Goal: Find specific page/section: Find specific page/section

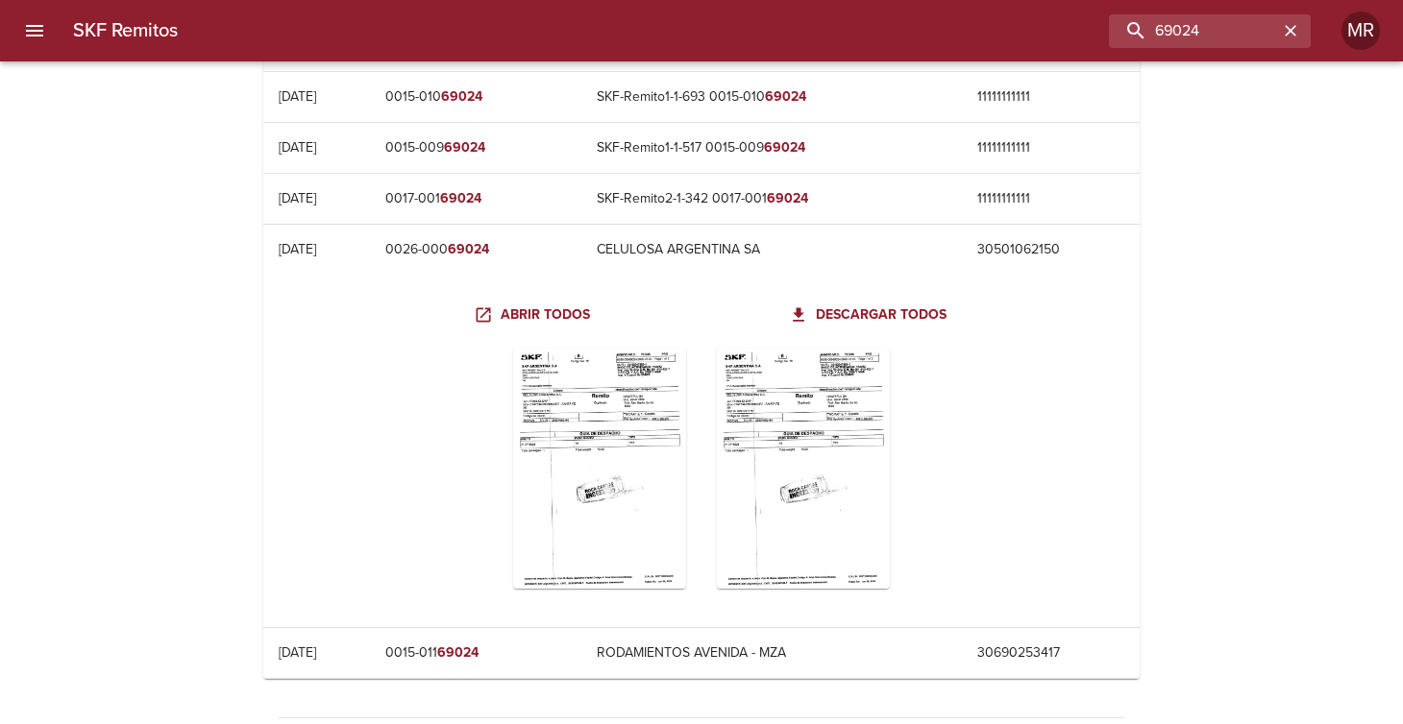
scroll to position [89, 0]
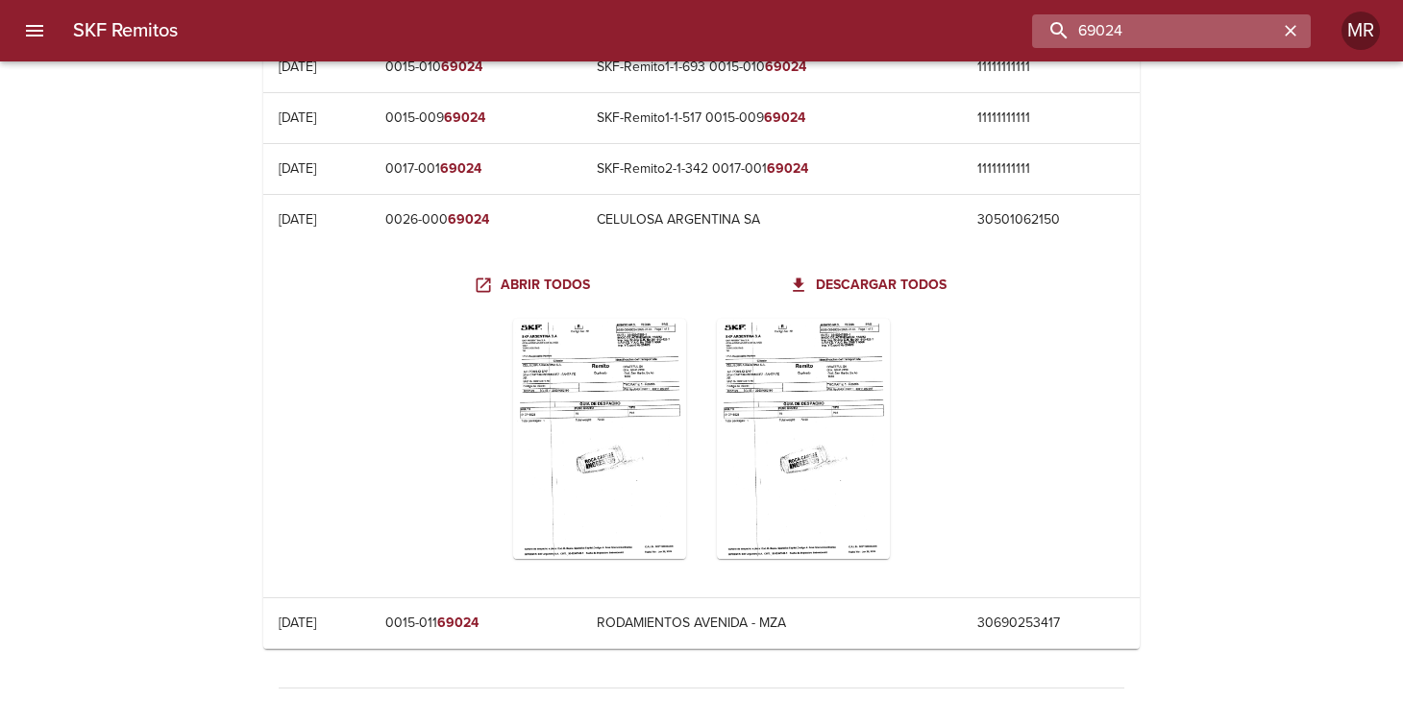
drag, startPoint x: 1219, startPoint y: 29, endPoint x: 1046, endPoint y: 36, distance: 173.1
click at [1059, 34] on input "69024" at bounding box center [1155, 31] width 246 height 34
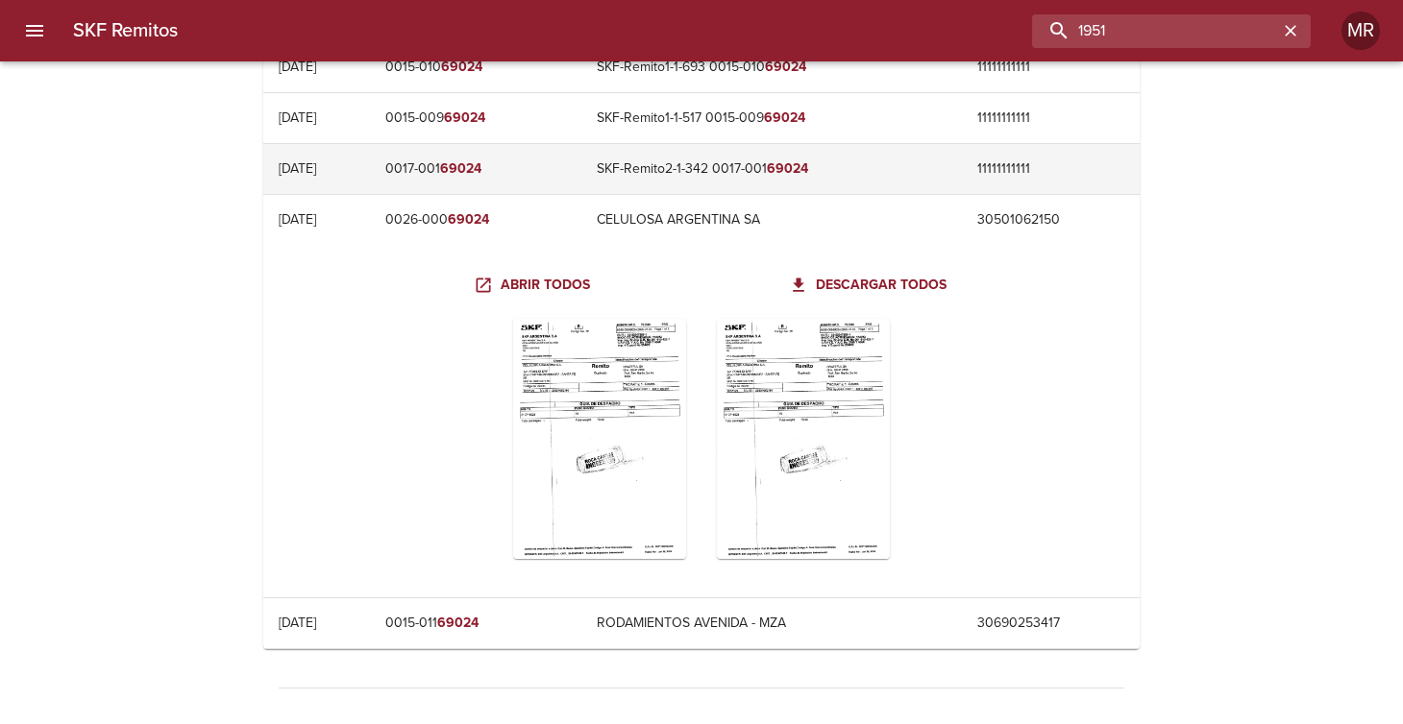
type input "1951"
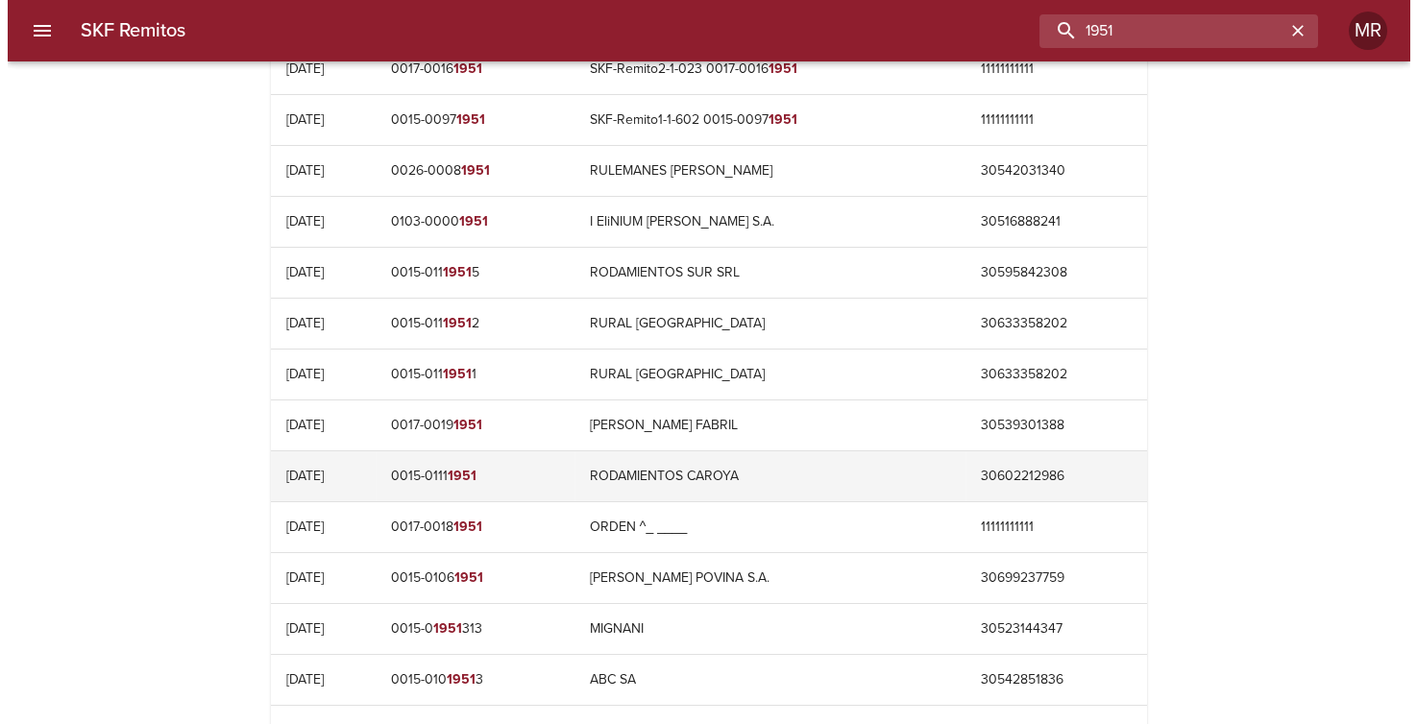
scroll to position [901, 0]
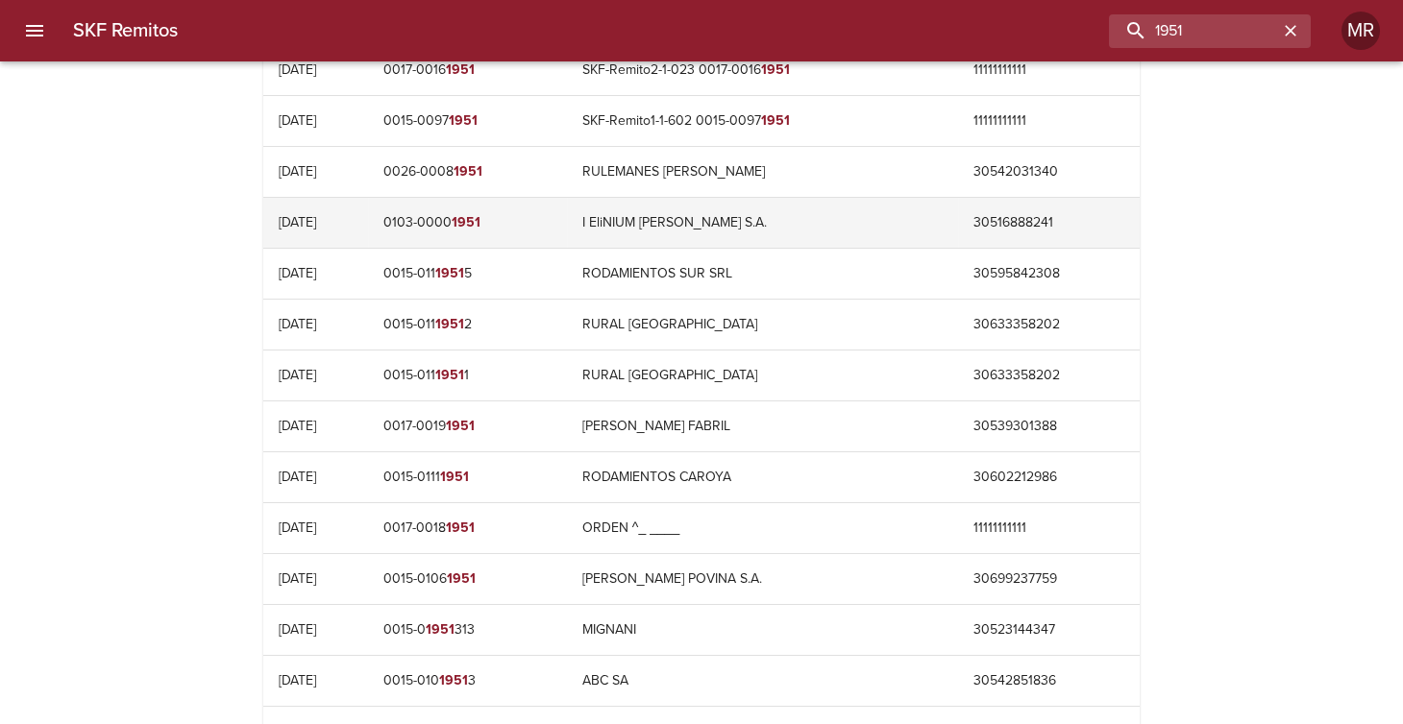
click at [461, 214] on td "[PHONE_NUMBER]" at bounding box center [467, 223] width 199 height 50
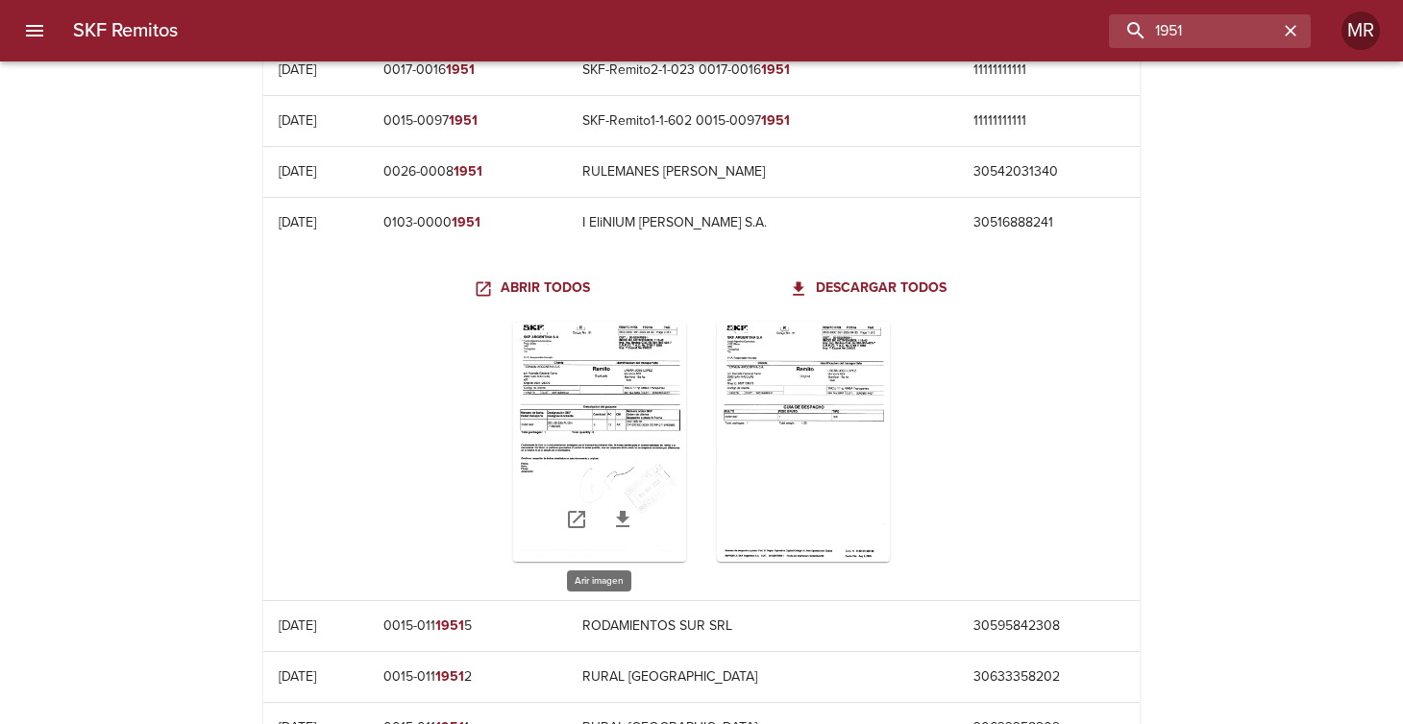
click at [610, 420] on div "Table digitalización - SKF Remitos" at bounding box center [599, 442] width 173 height 240
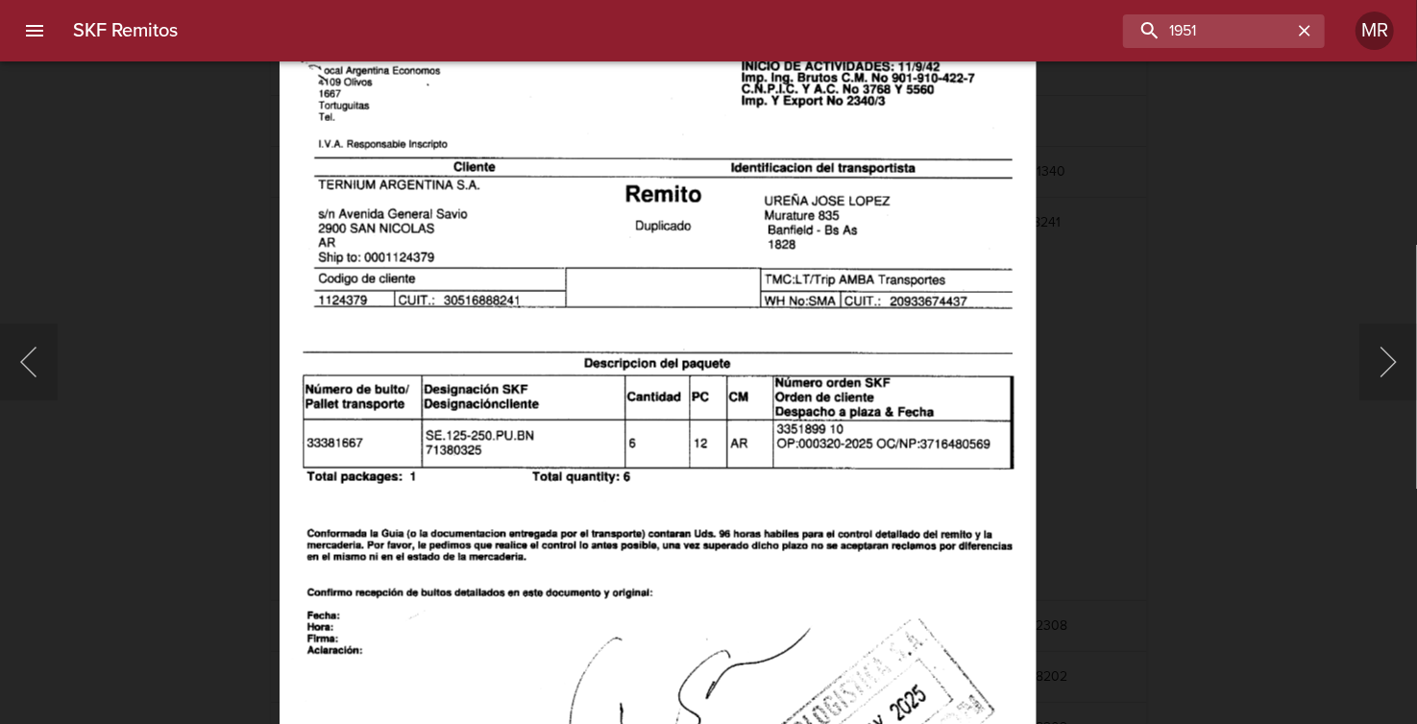
click at [616, 448] on img "Lightbox" at bounding box center [658, 518] width 756 height 1069
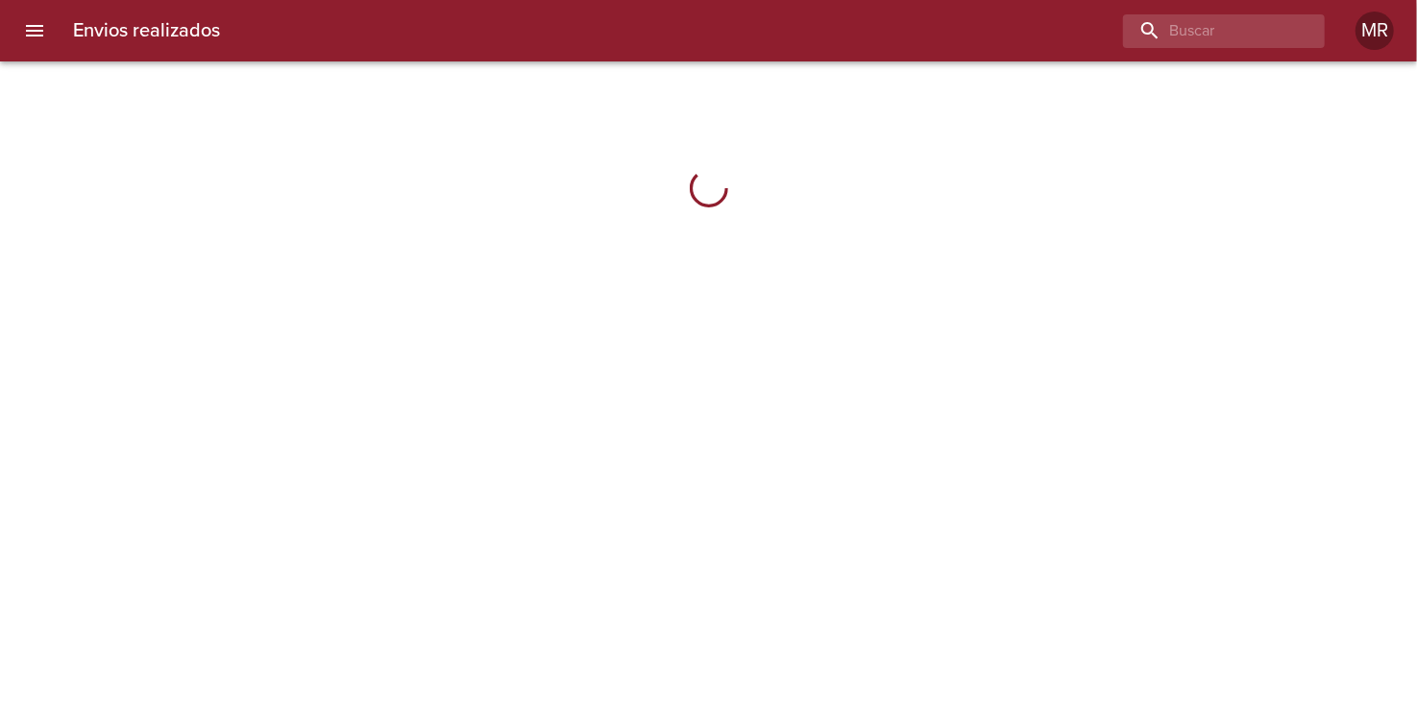
click at [28, 34] on icon "menu" at bounding box center [34, 30] width 23 height 23
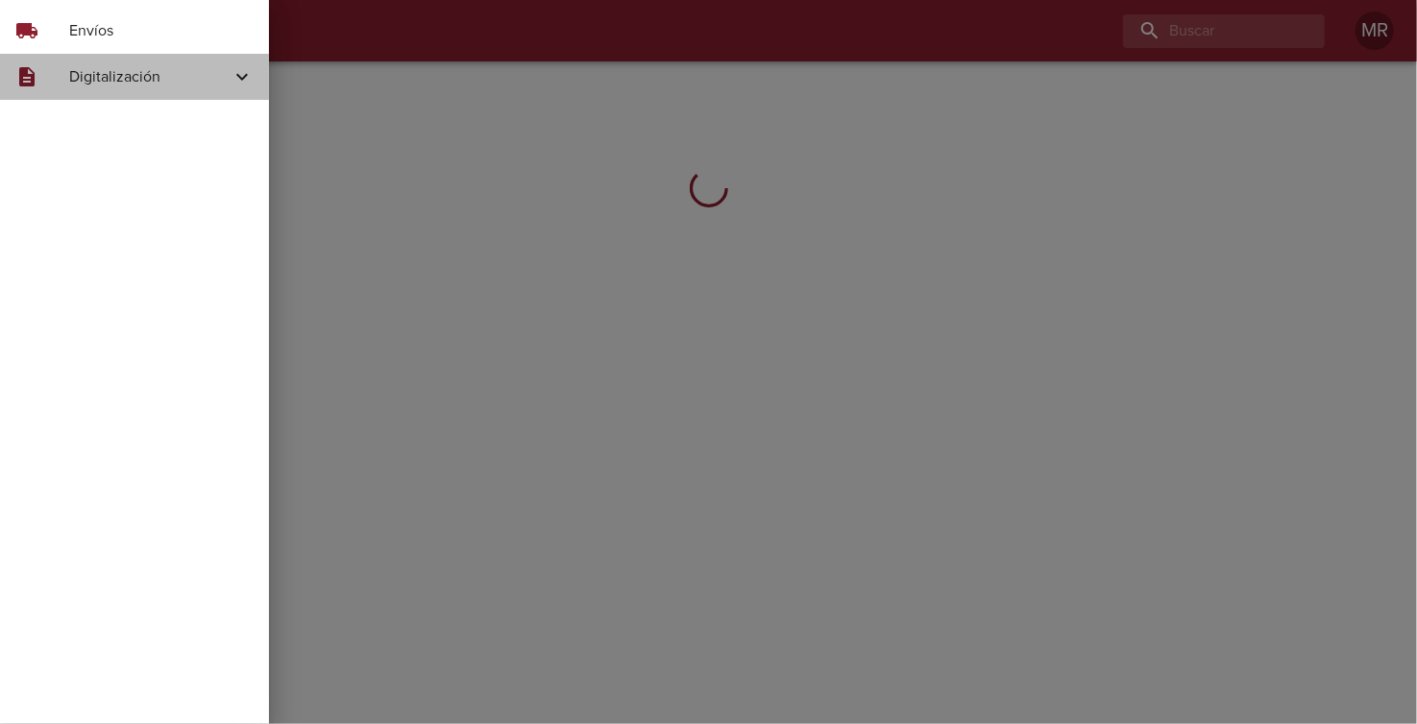
click at [95, 74] on span "Digitalización" at bounding box center [149, 76] width 161 height 23
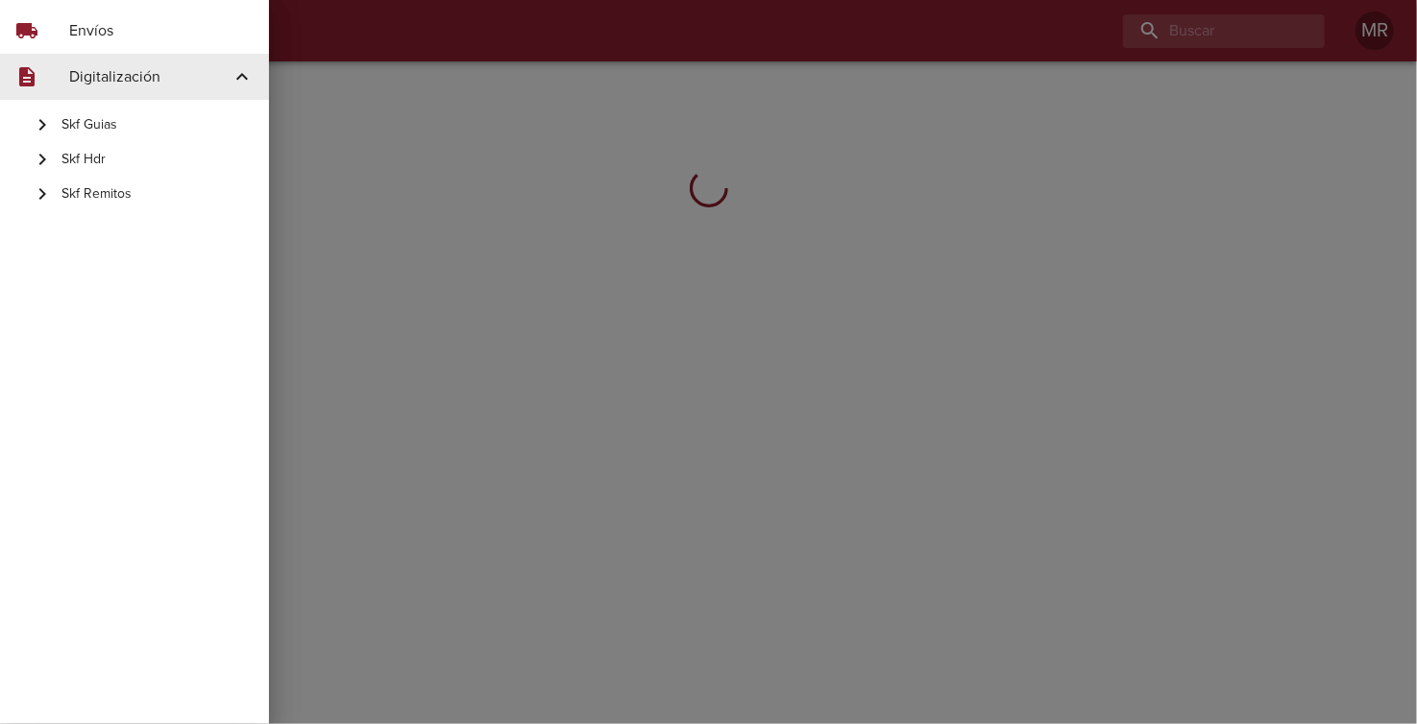
click at [90, 197] on span "Skf Remitos" at bounding box center [157, 193] width 192 height 19
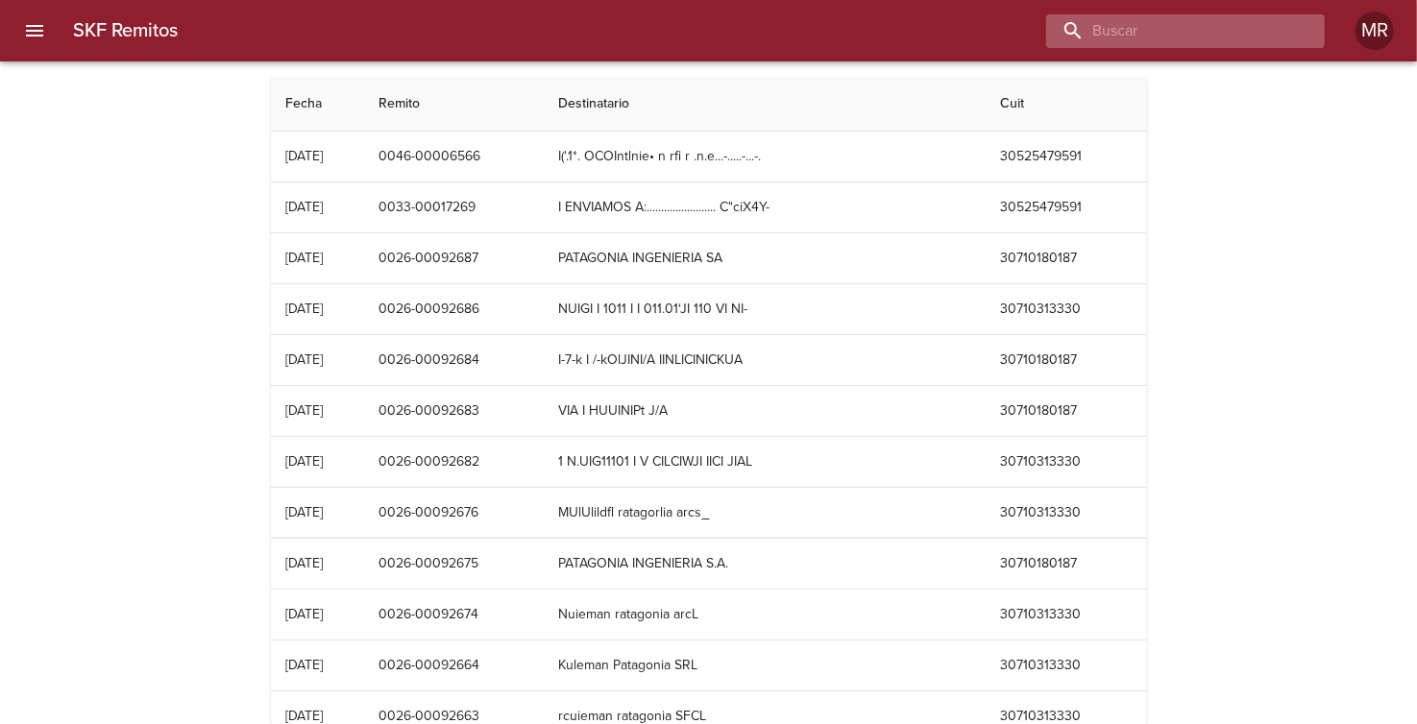
click at [1202, 31] on input "buscar" at bounding box center [1169, 31] width 246 height 34
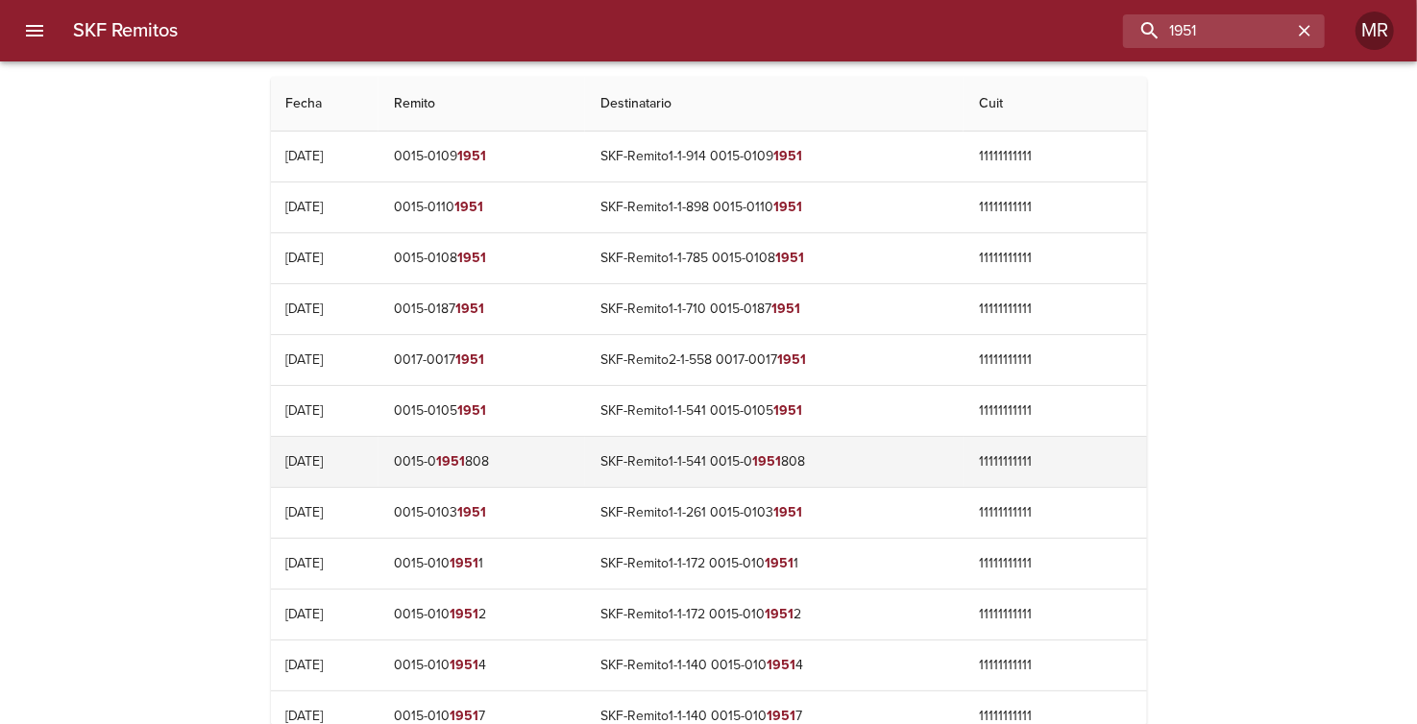
click at [562, 453] on td "0015-0 1951 808" at bounding box center [482, 462] width 206 height 50
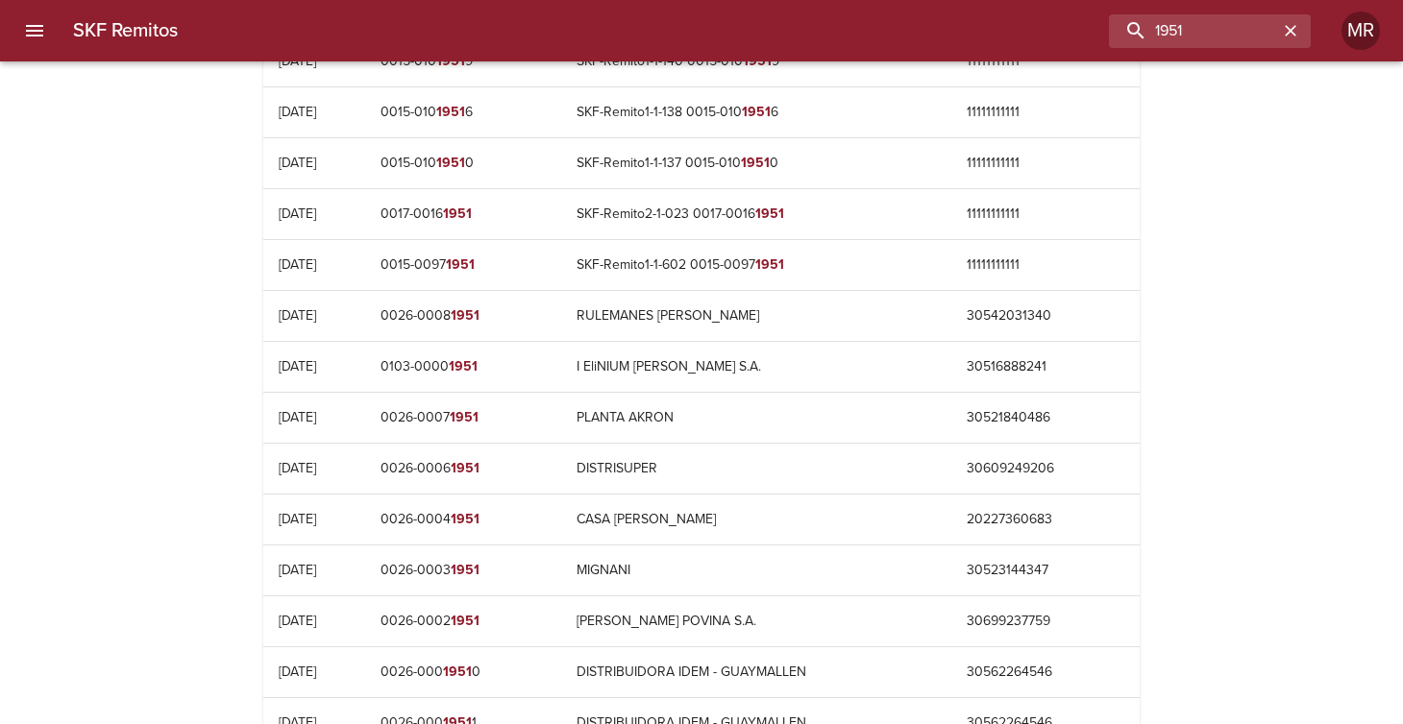
scroll to position [1145, 0]
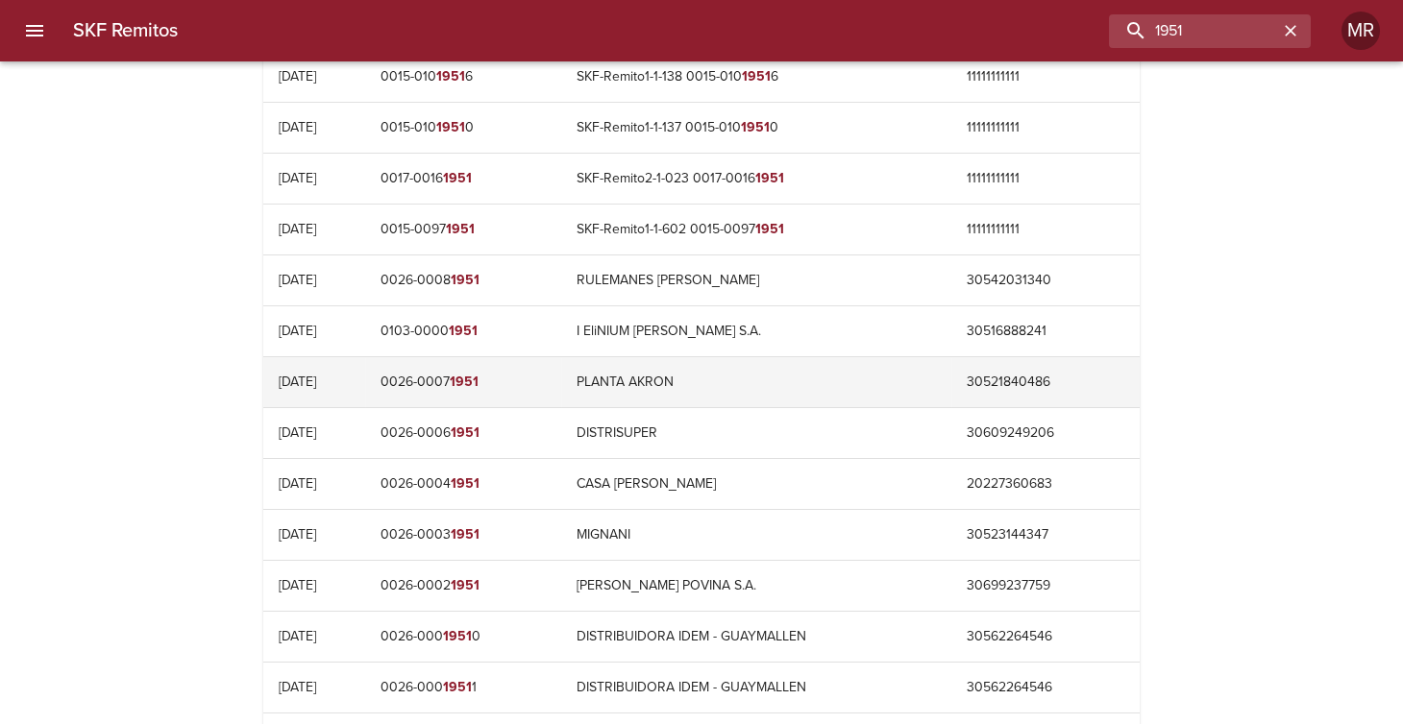
click at [439, 379] on td "[PHONE_NUMBER]" at bounding box center [463, 382] width 196 height 50
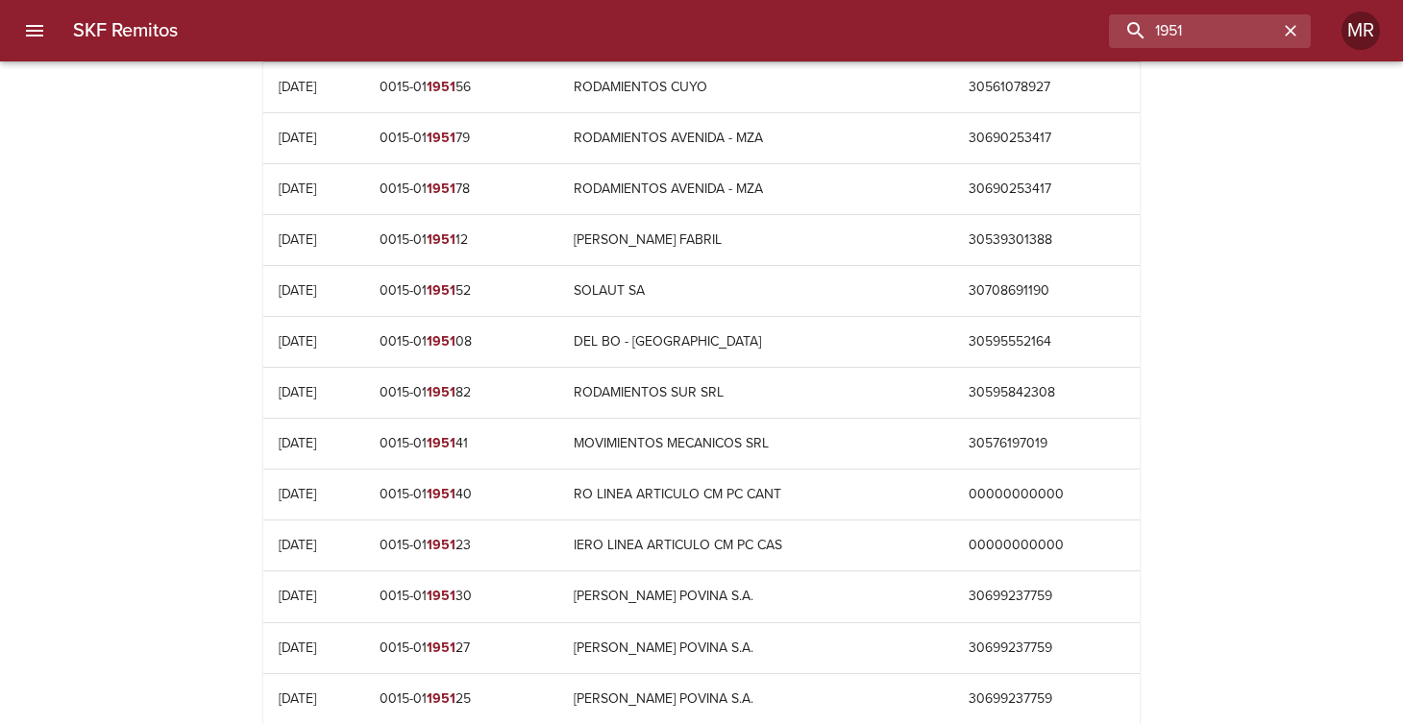
scroll to position [3491, 0]
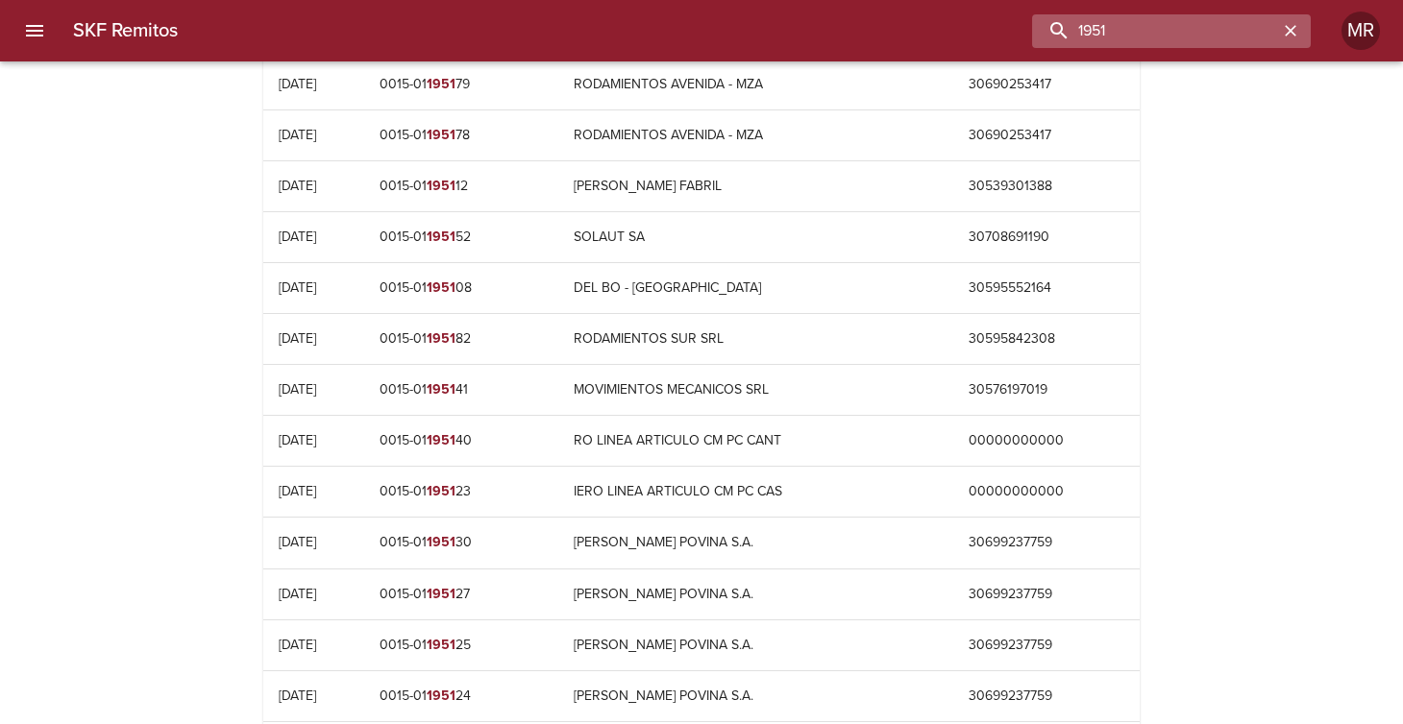
drag, startPoint x: 1198, startPoint y: 22, endPoint x: 1132, endPoint y: 33, distance: 67.1
click at [1138, 30] on input "1951" at bounding box center [1155, 31] width 246 height 34
drag, startPoint x: 1120, startPoint y: 36, endPoint x: 1022, endPoint y: 56, distance: 100.0
click at [1048, 35] on input "1951" at bounding box center [1155, 31] width 246 height 34
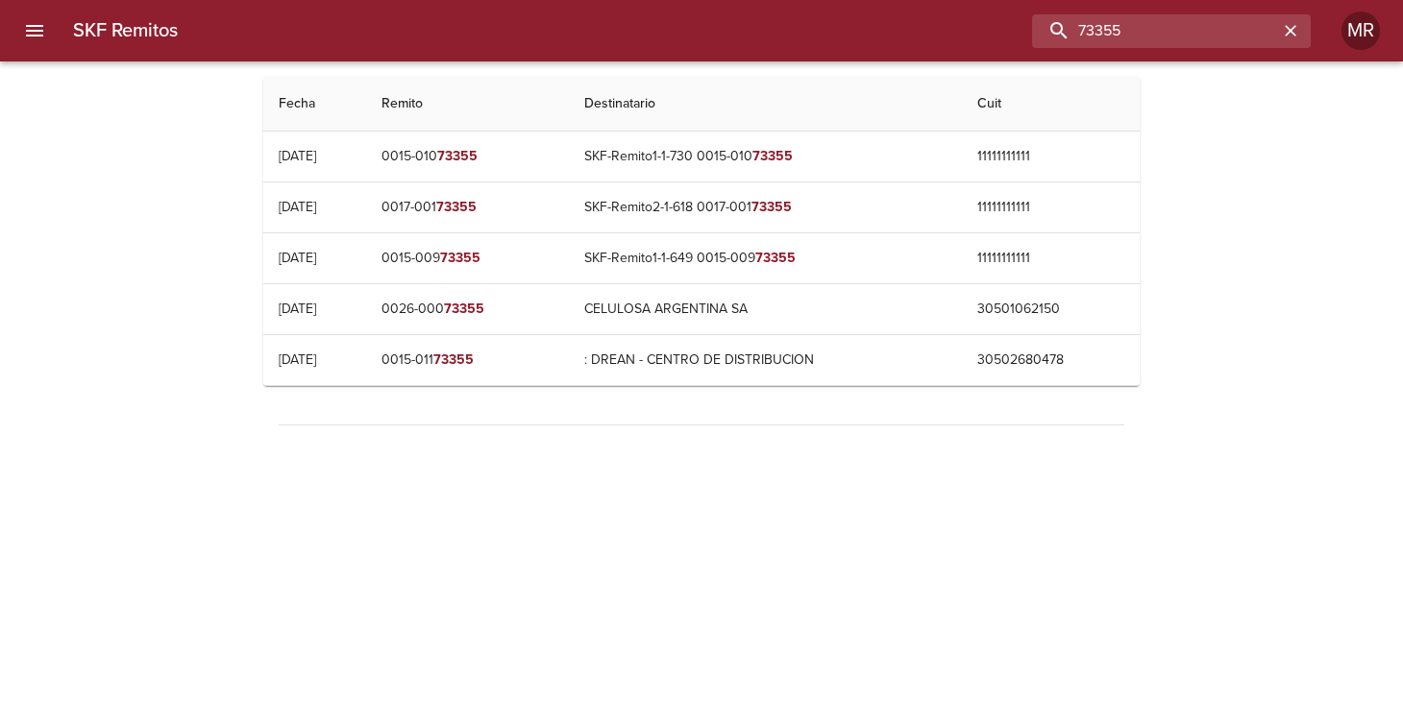
scroll to position [0, 0]
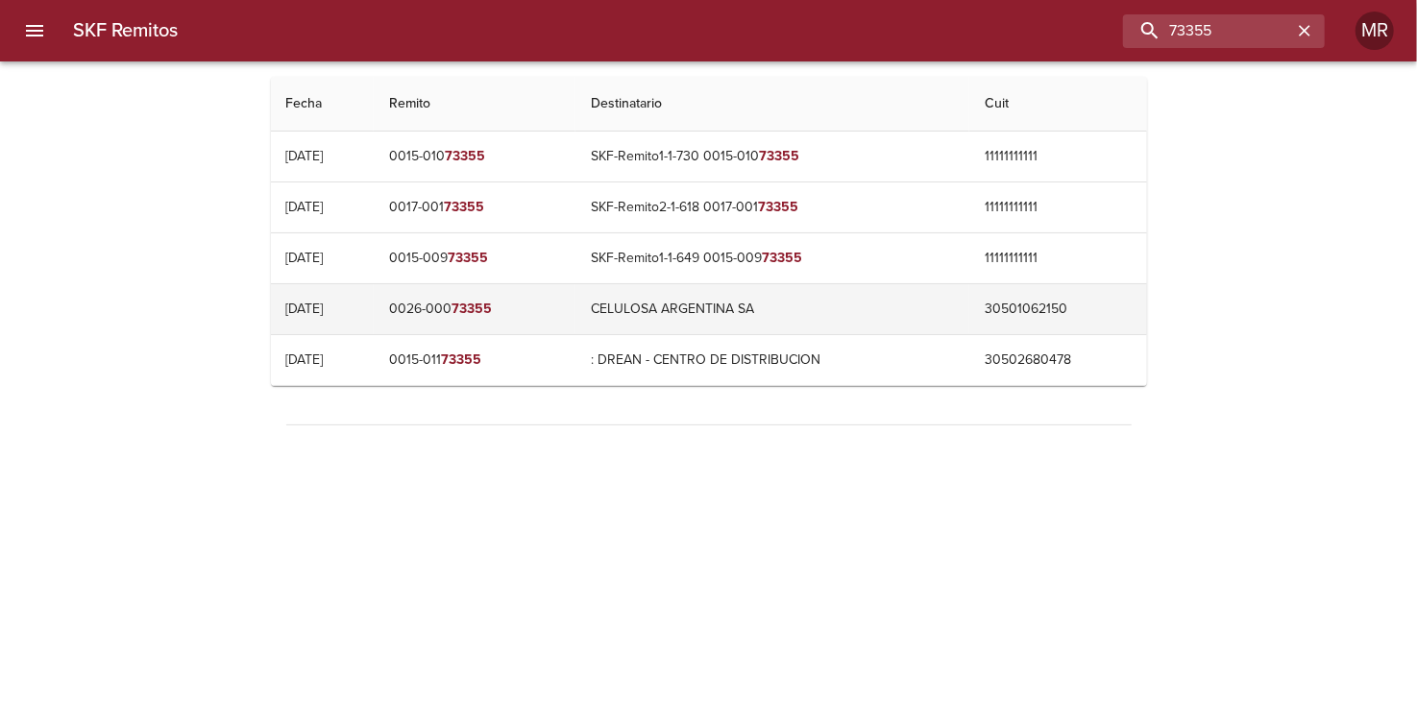
click at [492, 308] on em "73355" at bounding box center [472, 309] width 40 height 16
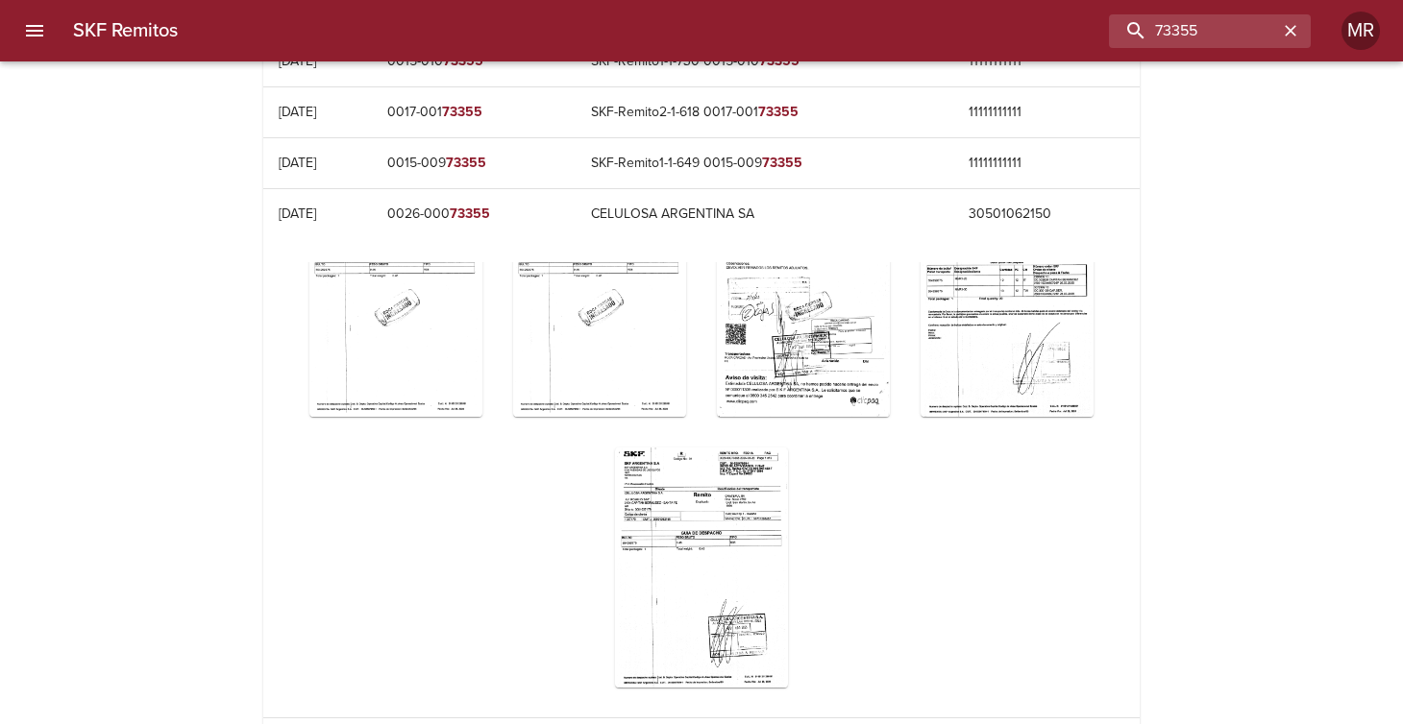
scroll to position [144, 0]
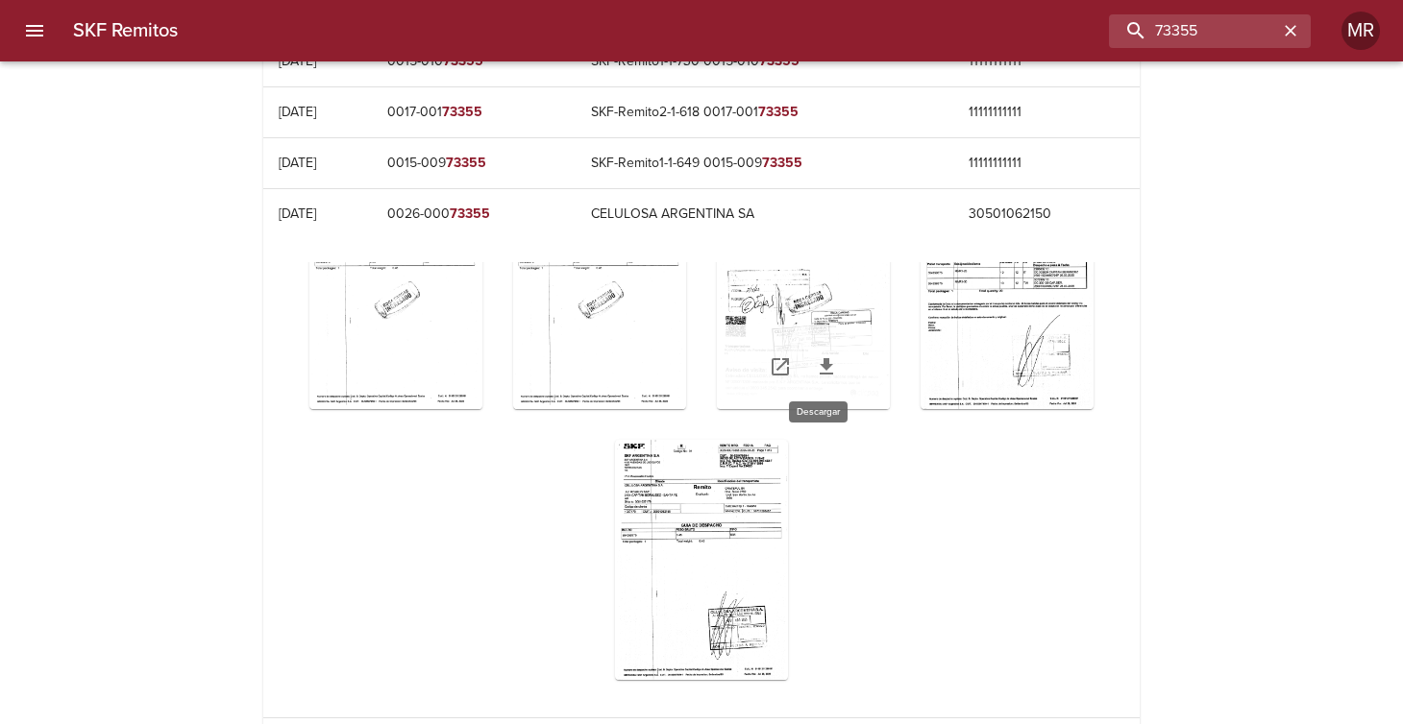
click at [819, 360] on icon "Table digitalización - SKF Remitos" at bounding box center [825, 366] width 13 height 16
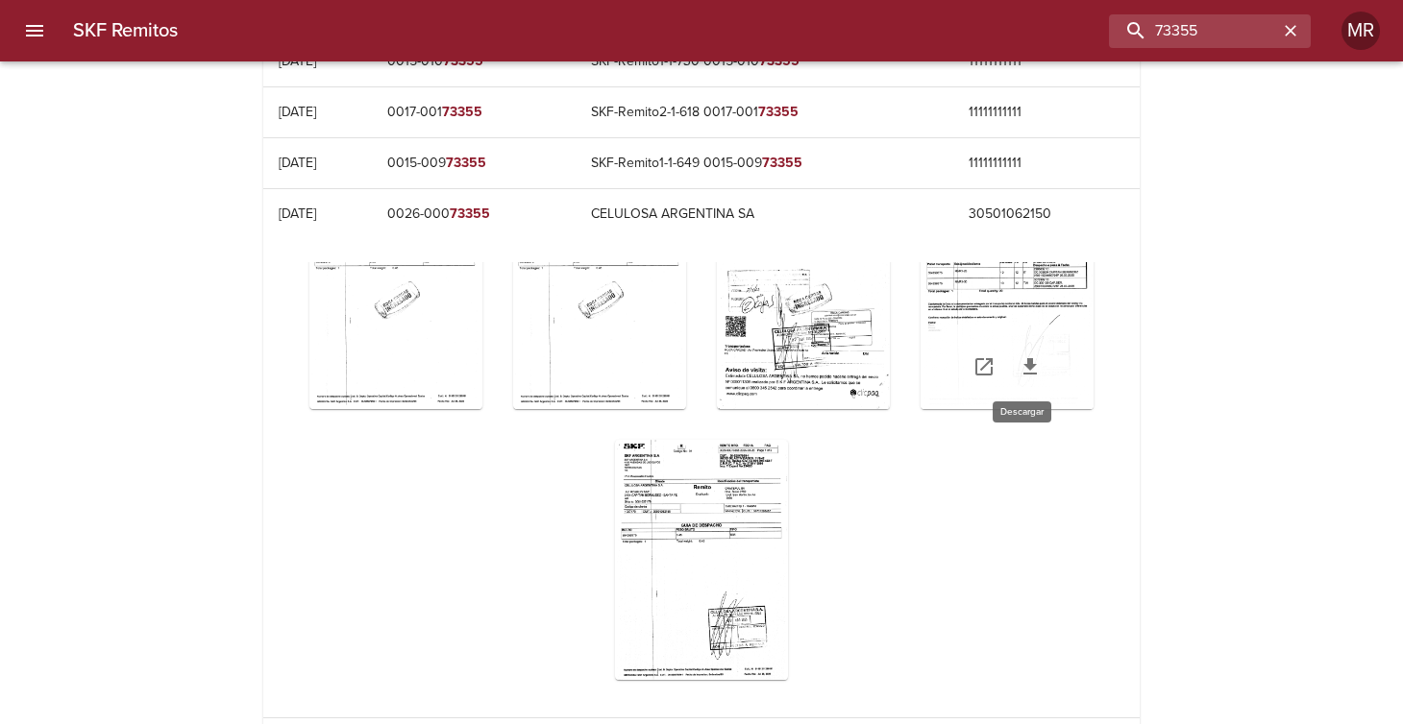
click at [1024, 367] on icon "Table digitalización - SKF Remitos" at bounding box center [1029, 366] width 23 height 23
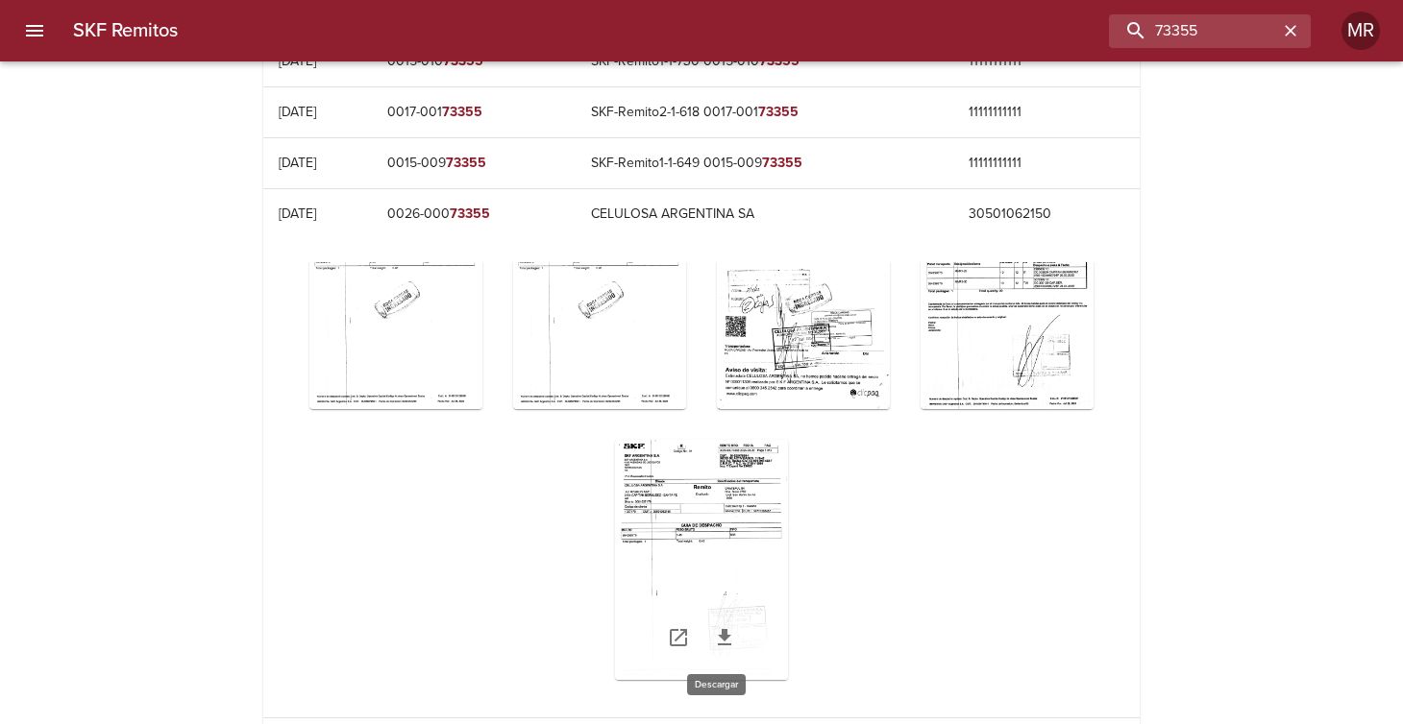
click at [722, 636] on icon "Table digitalización - SKF Remitos" at bounding box center [724, 637] width 23 height 23
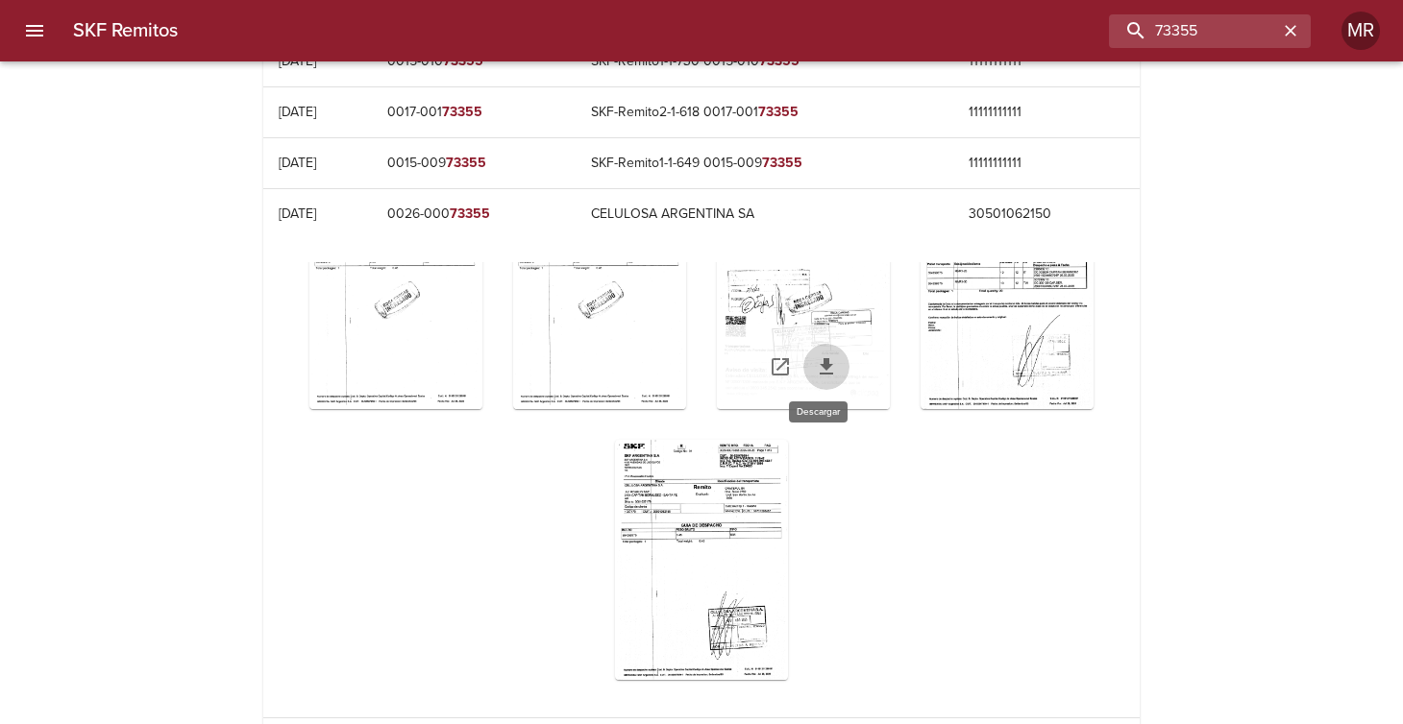
click at [819, 365] on icon "Table digitalización - SKF Remitos" at bounding box center [825, 366] width 13 height 16
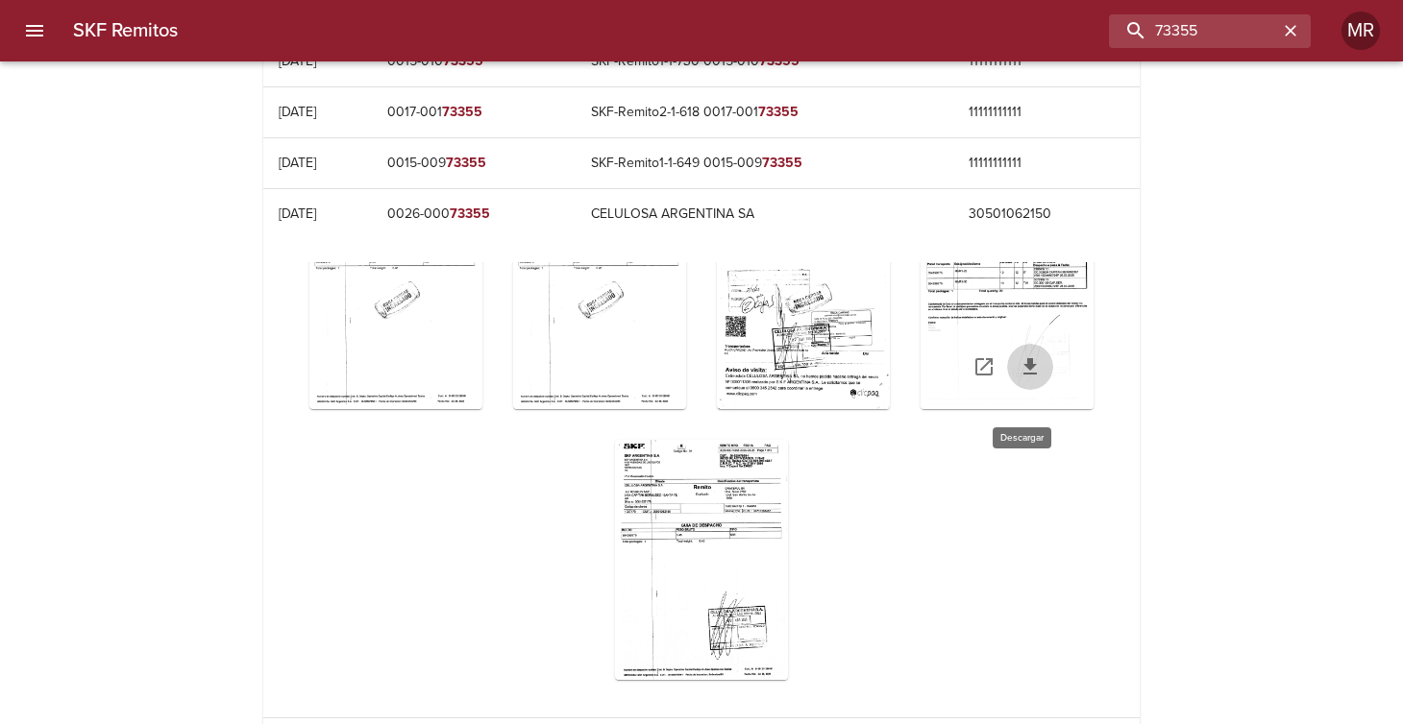
click at [1018, 365] on icon "Table digitalización - SKF Remitos" at bounding box center [1029, 366] width 23 height 23
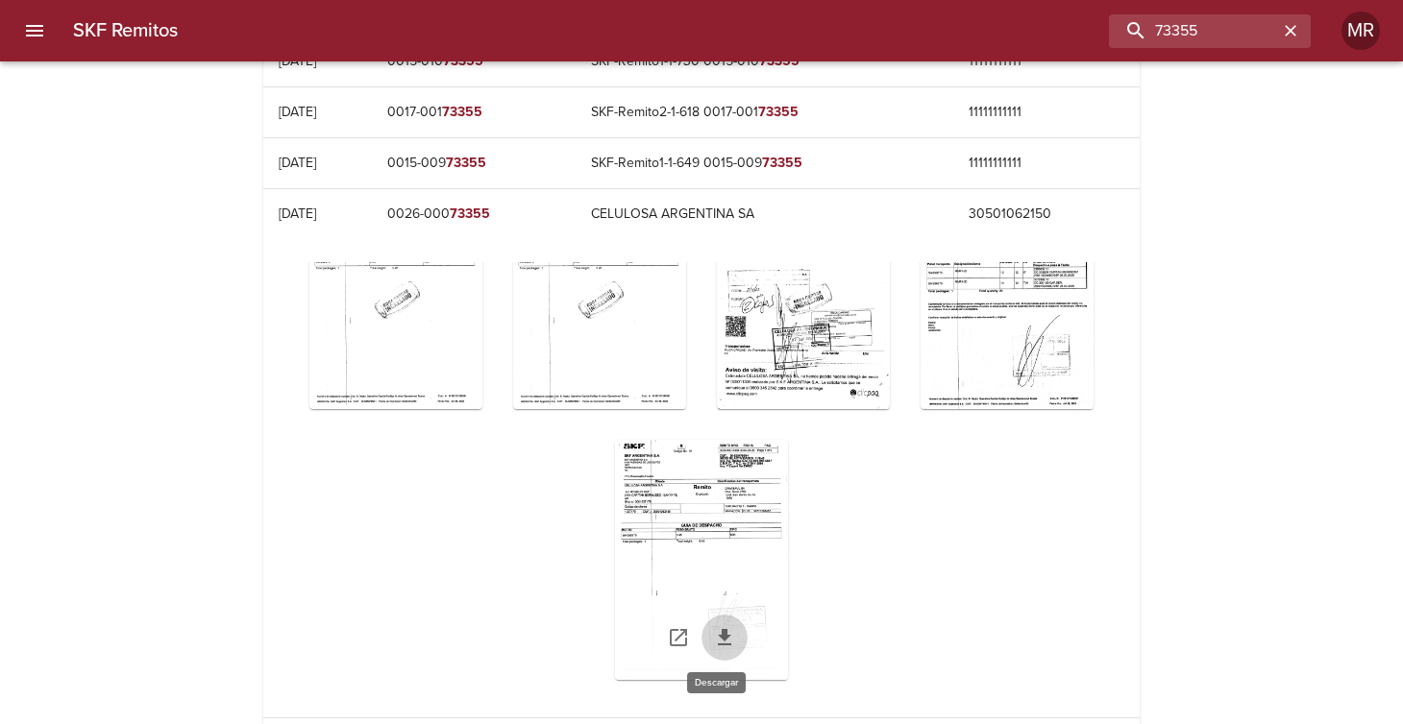
click at [718, 630] on icon "Table digitalización - SKF Remitos" at bounding box center [724, 637] width 13 height 16
drag, startPoint x: 1236, startPoint y: 24, endPoint x: 1000, endPoint y: 50, distance: 237.8
click at [1023, 35] on div "73355" at bounding box center [751, 31] width 1117 height 34
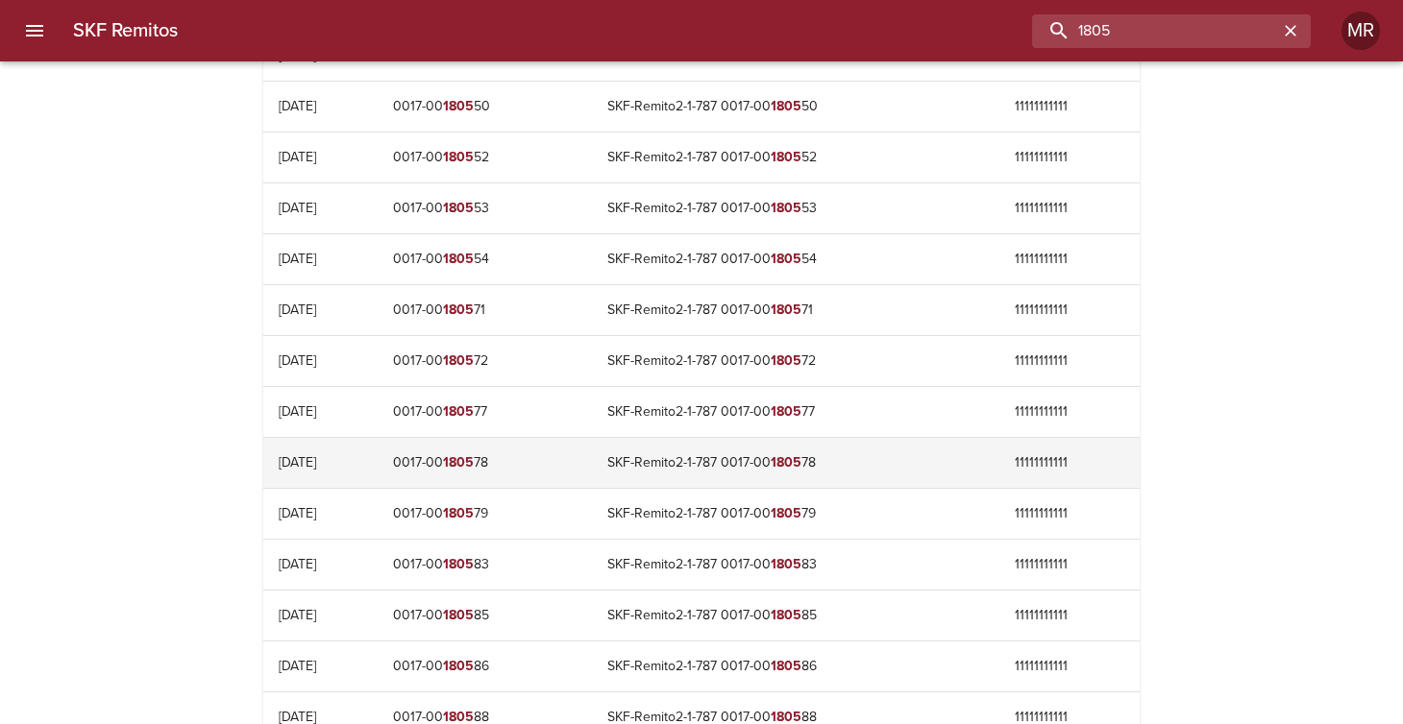
scroll to position [384, 0]
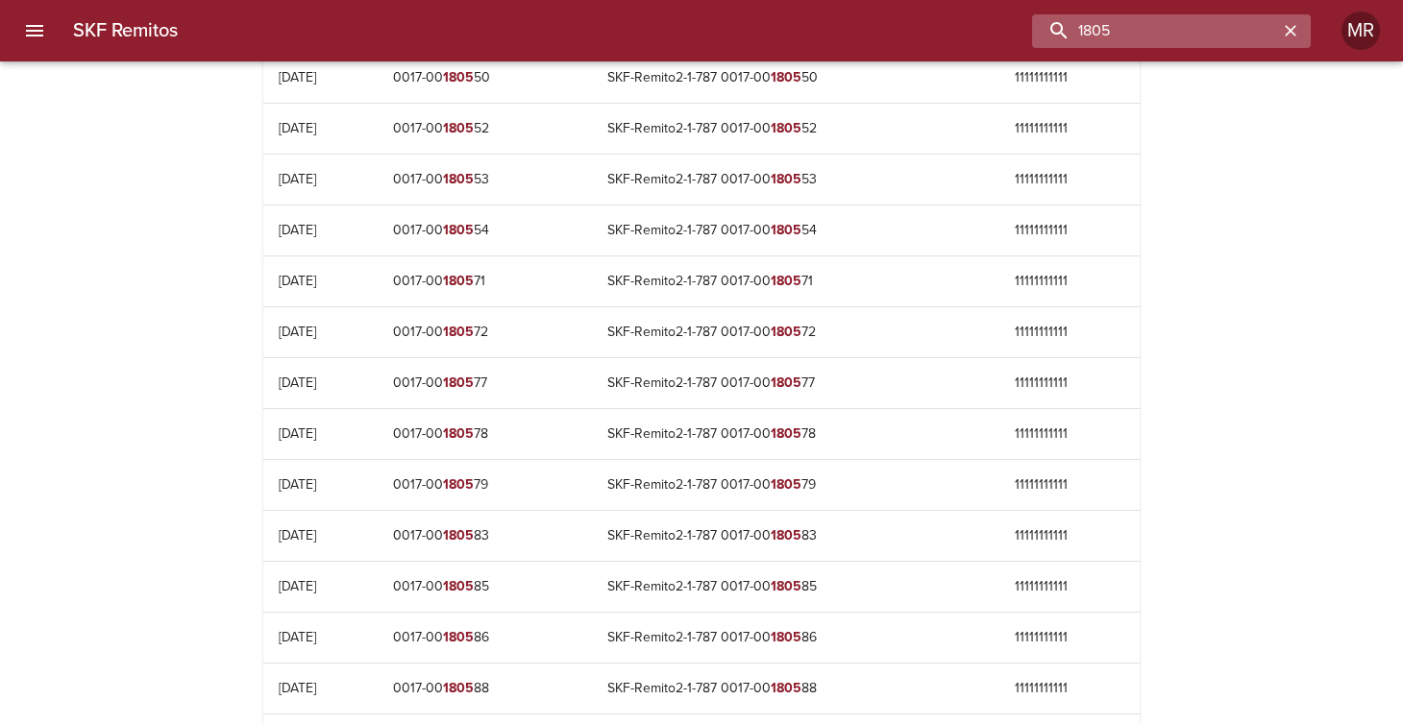
click at [1089, 40] on input "1805" at bounding box center [1155, 31] width 246 height 34
click at [1084, 34] on input "1805" at bounding box center [1155, 31] width 246 height 34
type input "001805"
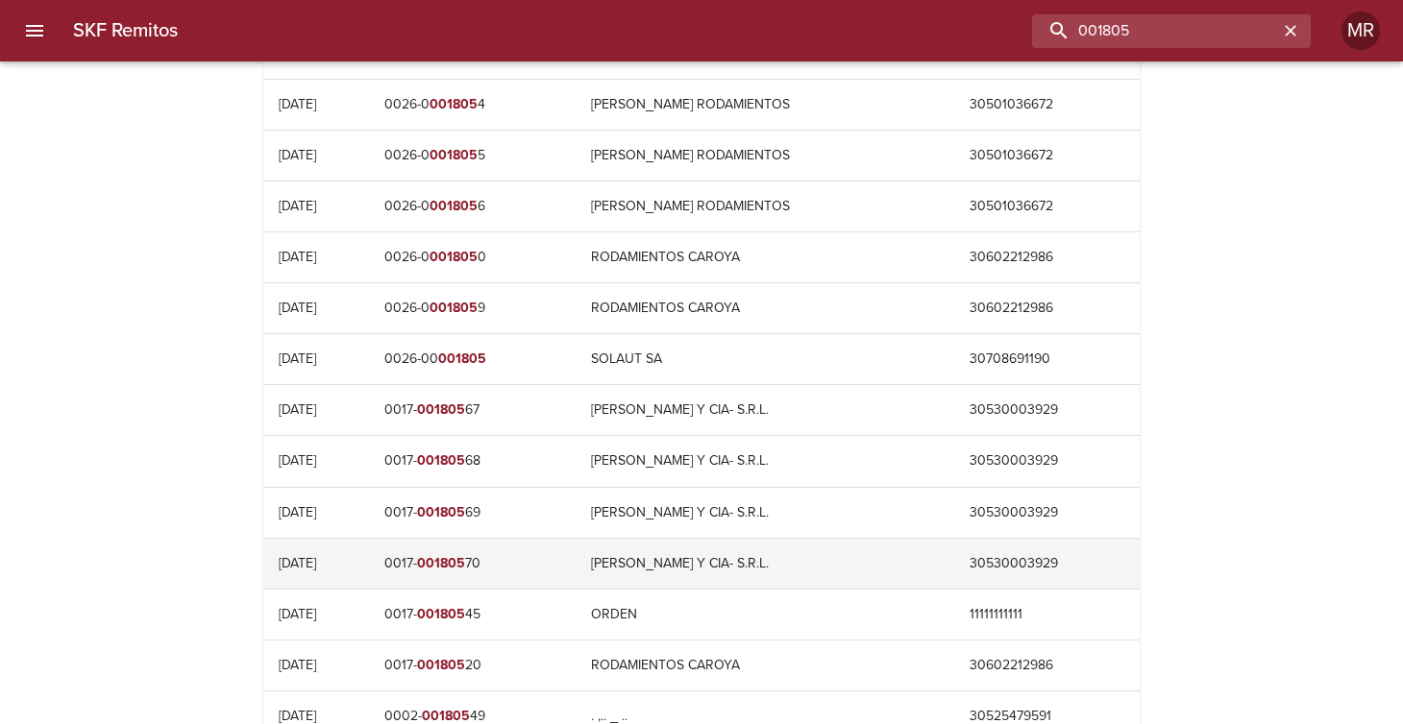
scroll to position [1360, 0]
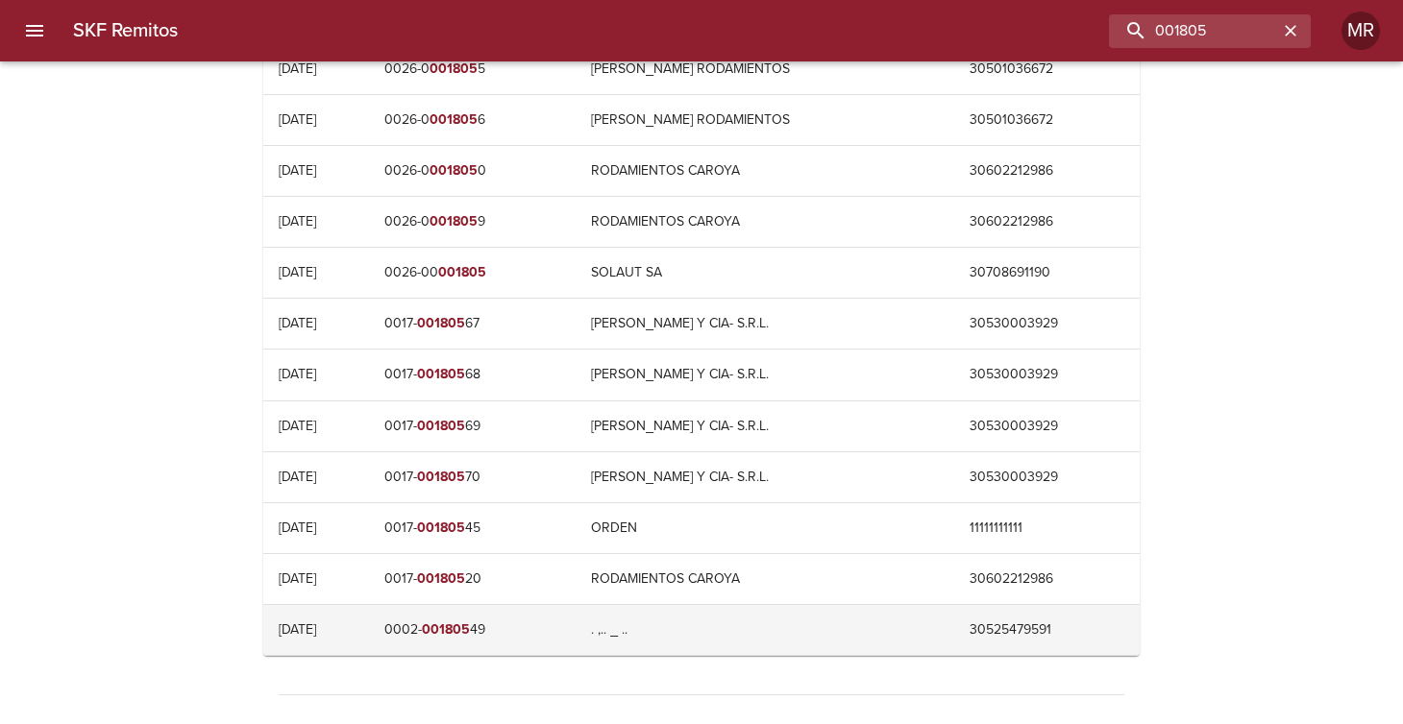
click at [470, 622] on em "001805" at bounding box center [446, 630] width 48 height 16
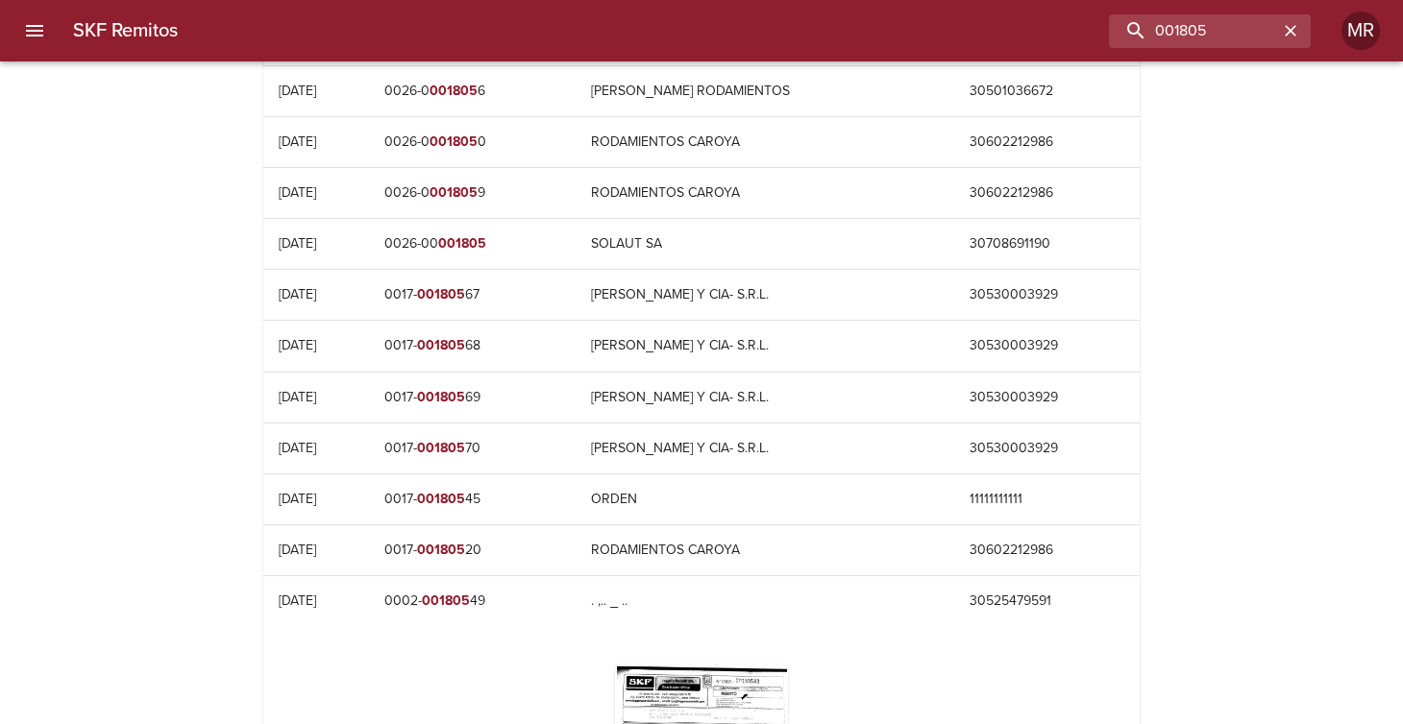
scroll to position [1293, 0]
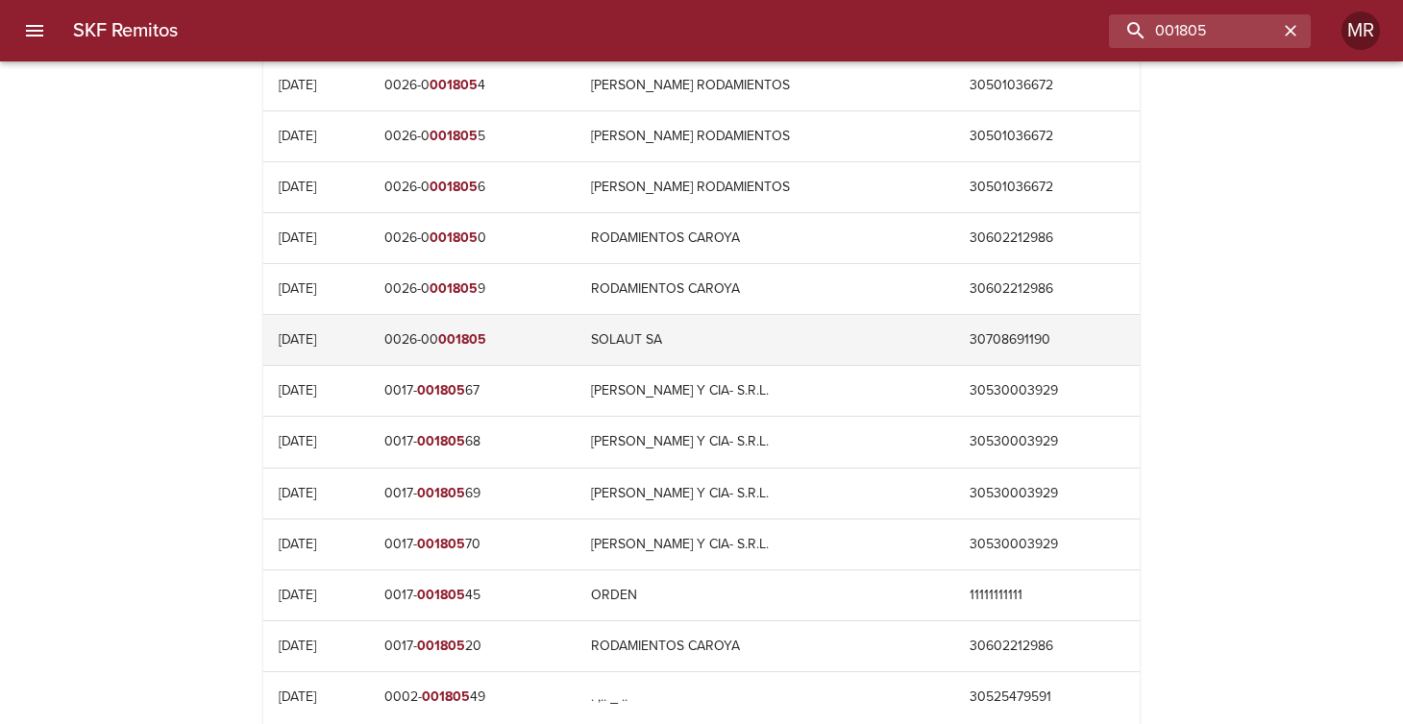
click at [478, 331] on td "0026-00 001805" at bounding box center [472, 340] width 207 height 50
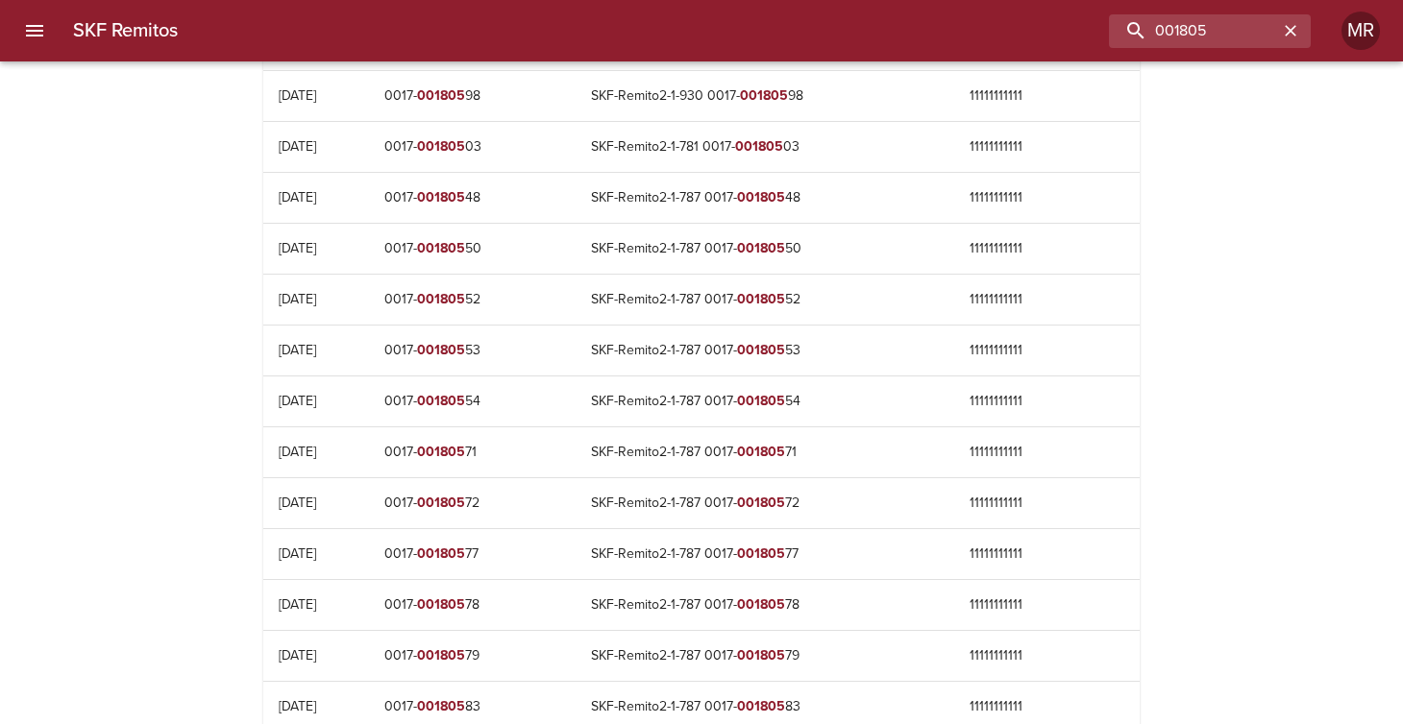
scroll to position [0, 0]
